Goal: Task Accomplishment & Management: Manage account settings

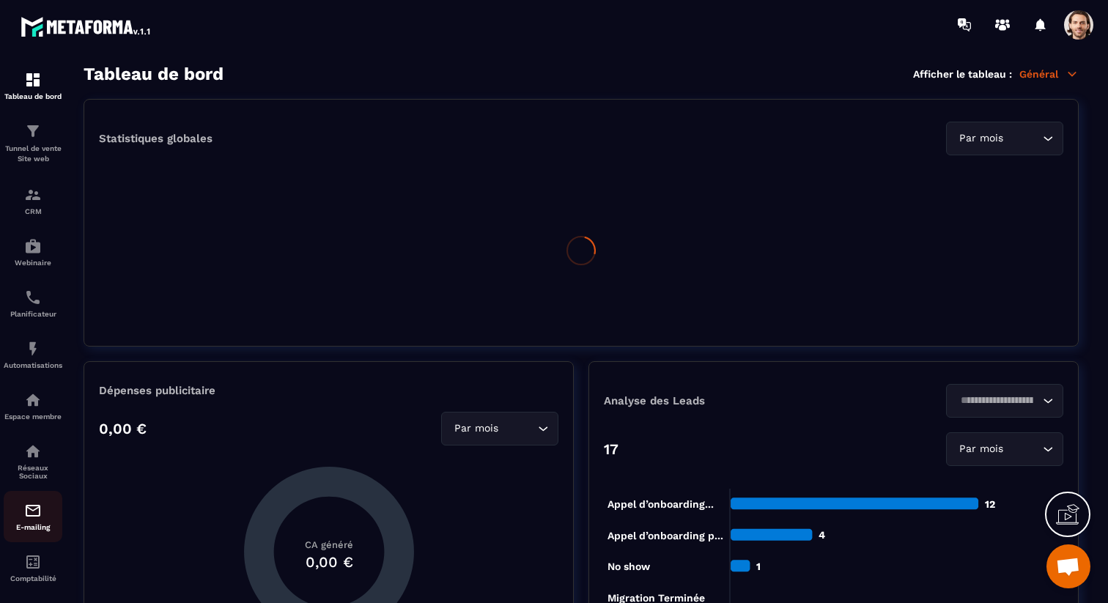
click at [40, 514] on img at bounding box center [33, 511] width 18 height 18
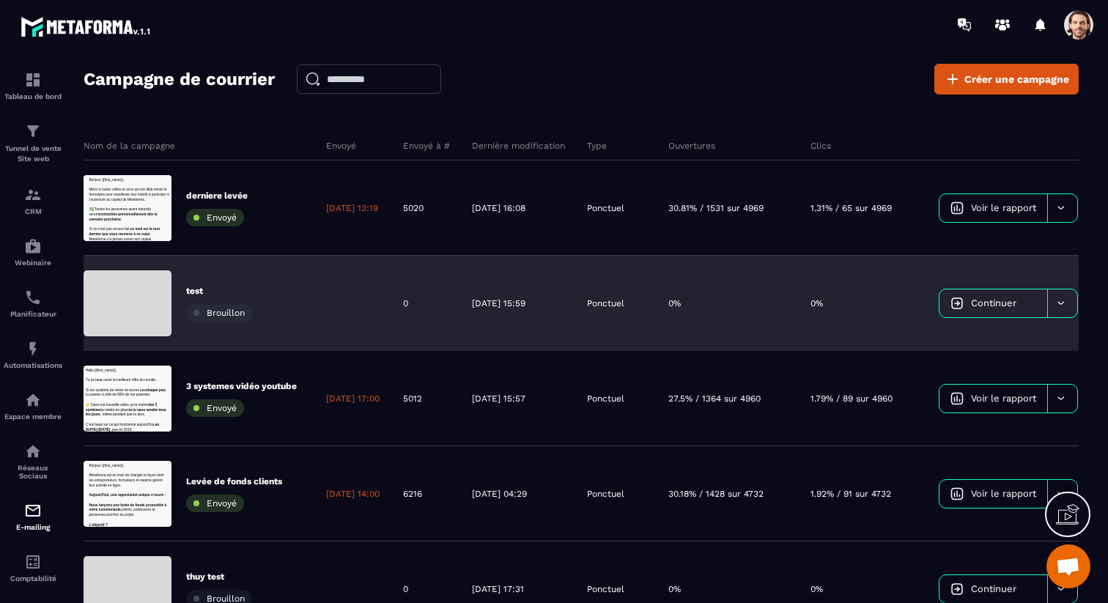
click at [1000, 300] on span "Continuer" at bounding box center [993, 303] width 45 height 11
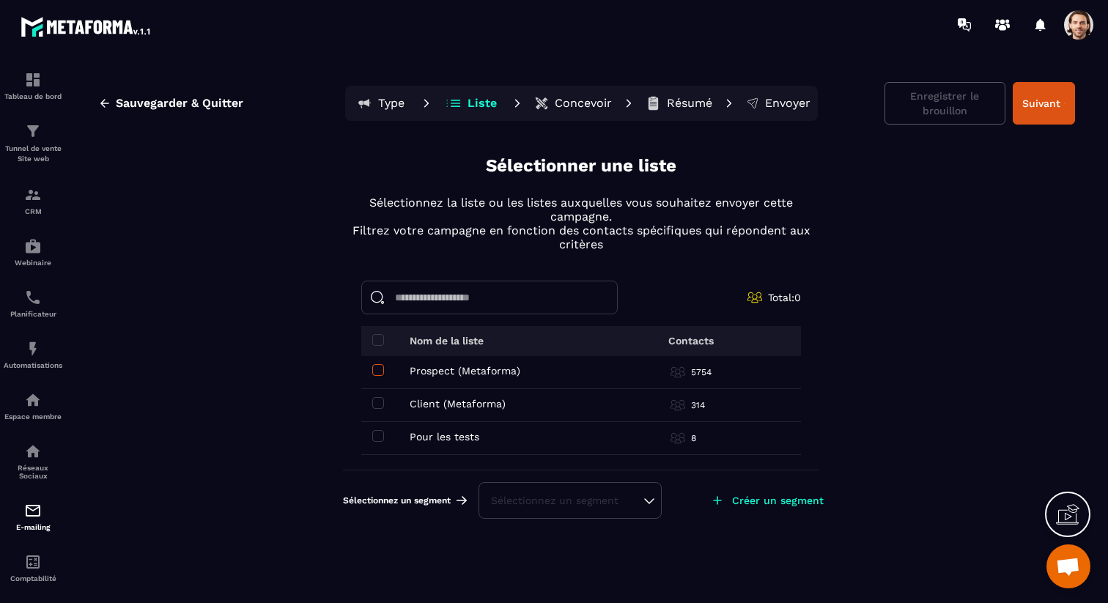
click at [382, 369] on span at bounding box center [378, 370] width 12 height 12
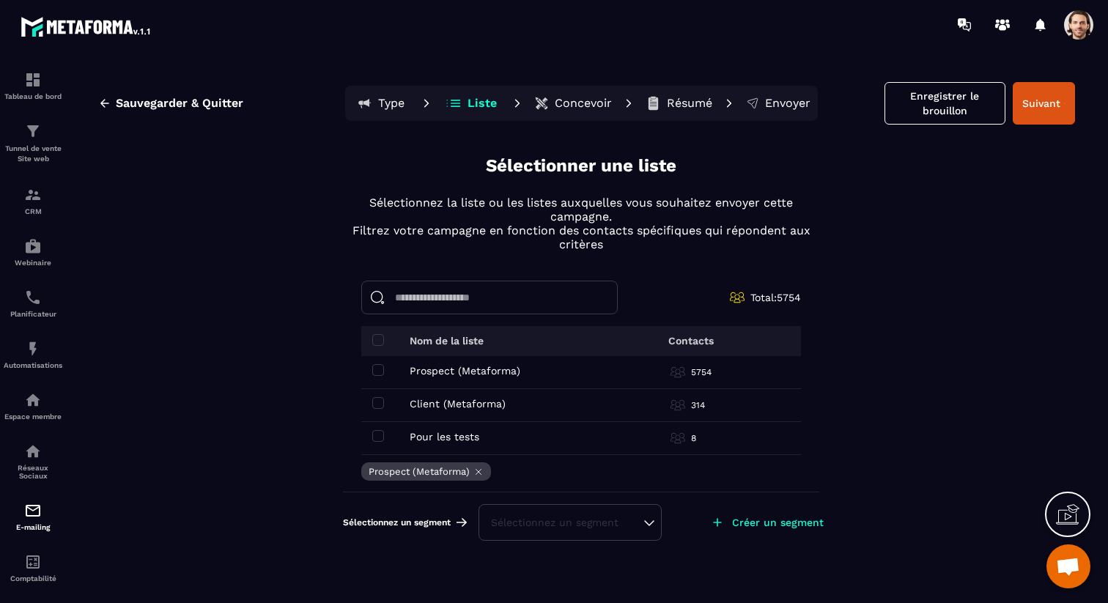
click at [381, 395] on td "Client (Metaforma) Client (Metaforma)" at bounding box center [482, 405] width 242 height 33
click at [380, 398] on span at bounding box center [378, 403] width 12 height 12
click at [29, 207] on div "CRM" at bounding box center [33, 200] width 59 height 29
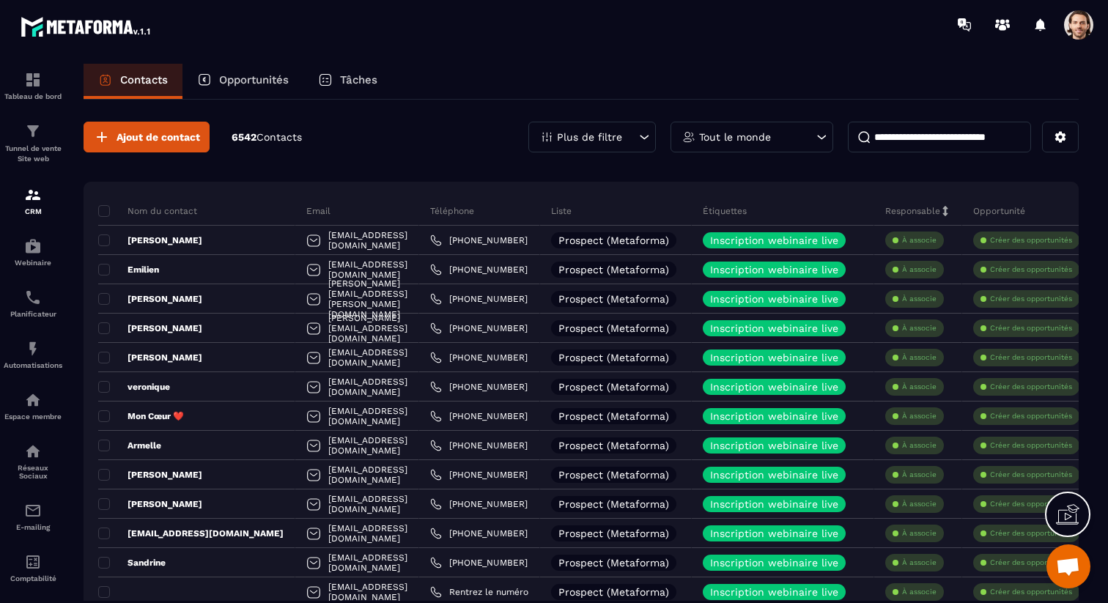
click at [894, 150] on input at bounding box center [939, 137] width 183 height 31
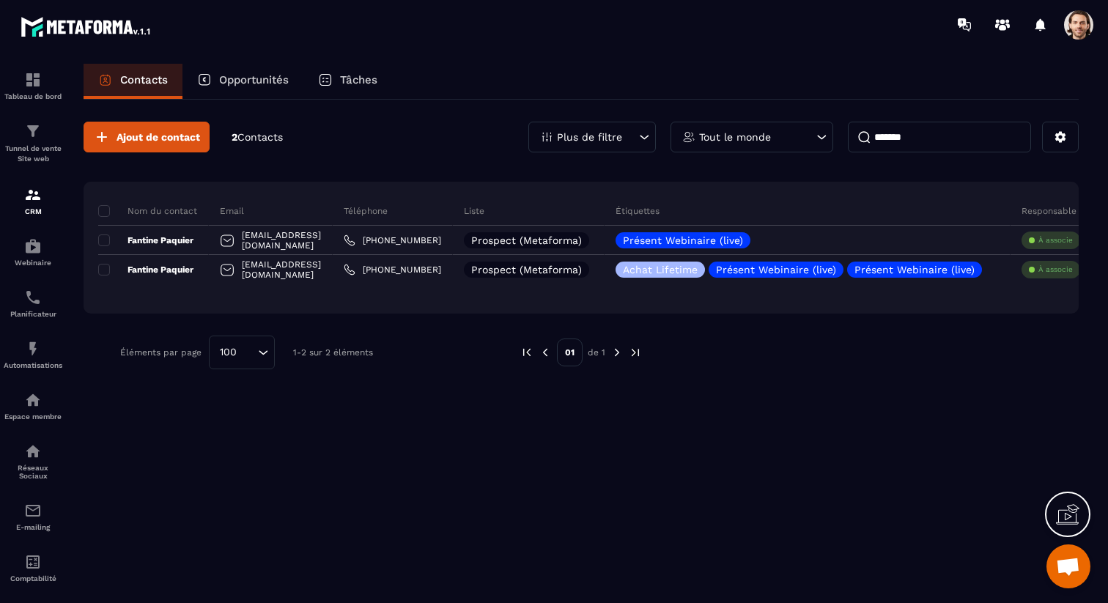
type input "*******"
click at [45, 76] on div "Tableau de bord" at bounding box center [33, 85] width 59 height 29
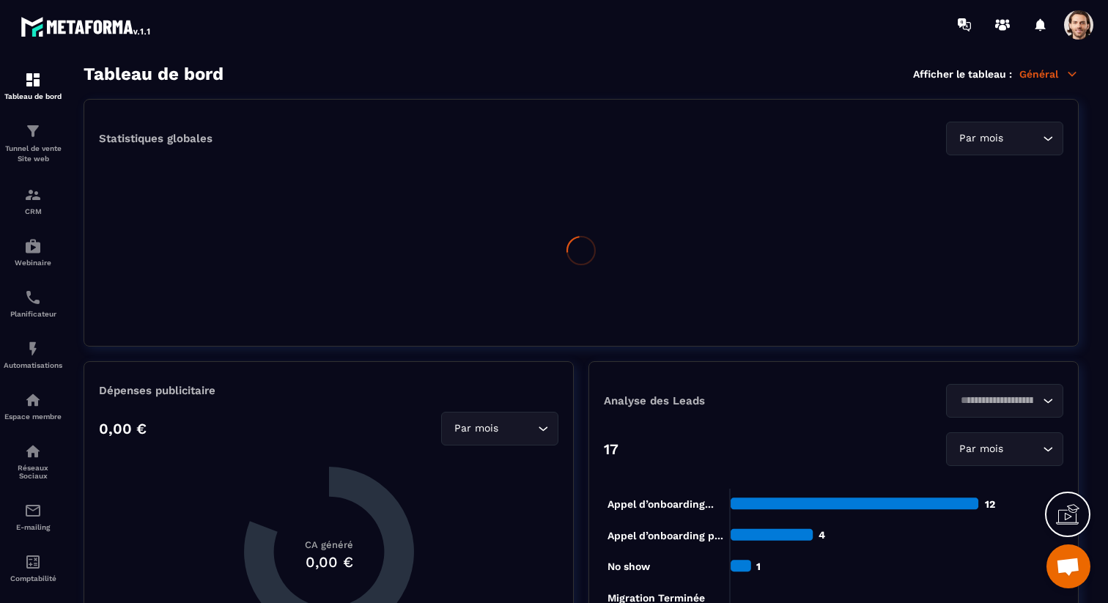
click at [1077, 32] on span at bounding box center [1078, 24] width 29 height 29
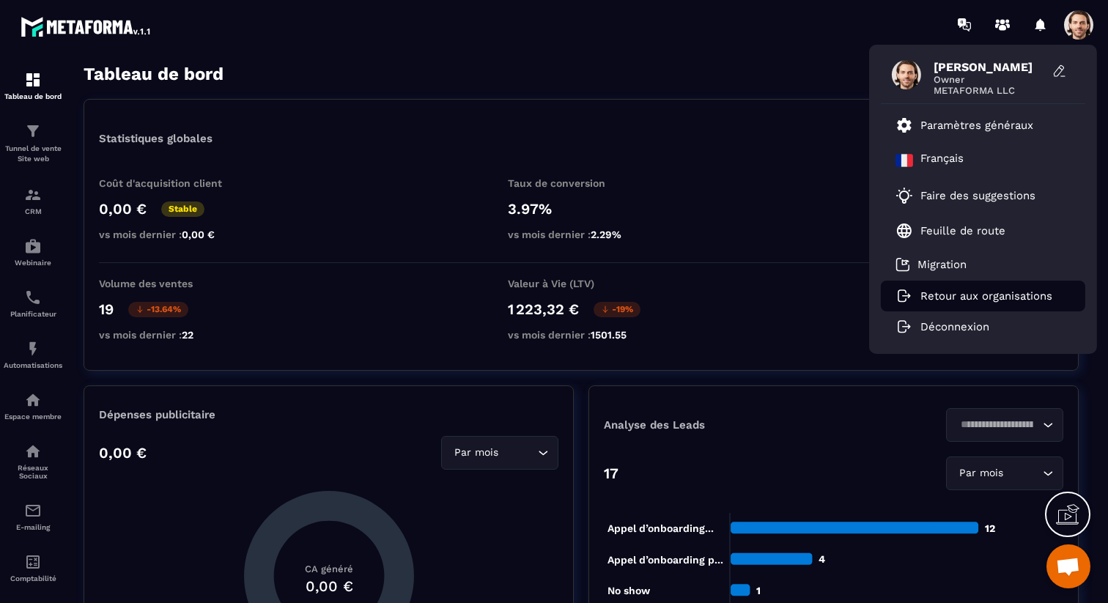
click at [961, 298] on p "Retour aux organisations" at bounding box center [987, 296] width 132 height 13
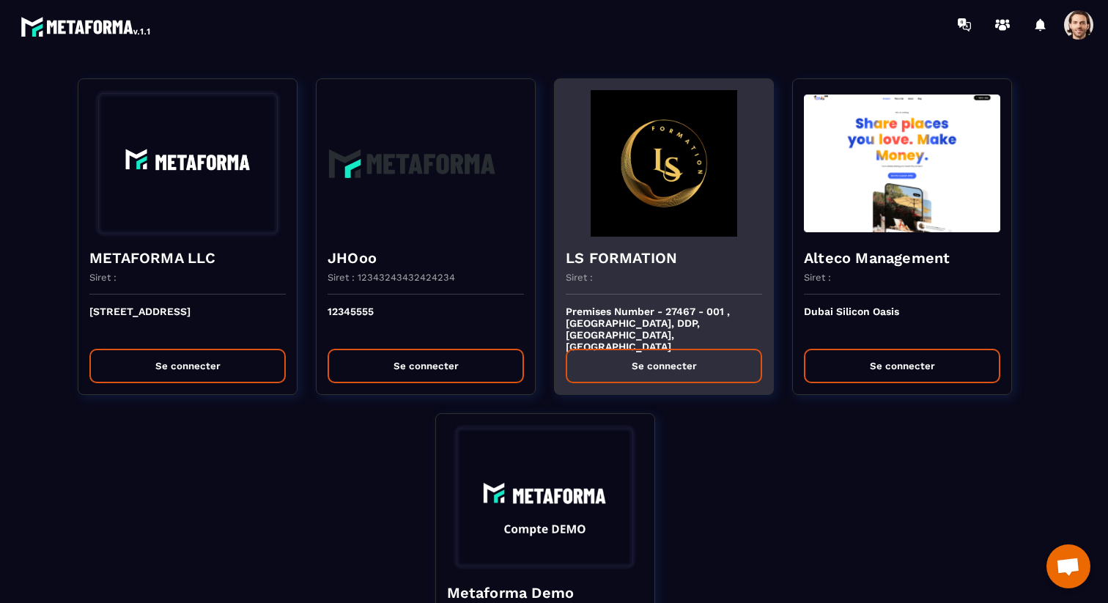
click at [620, 239] on div "LS FORMATION Siret :" at bounding box center [664, 266] width 218 height 58
